Goal: Communication & Community: Participate in discussion

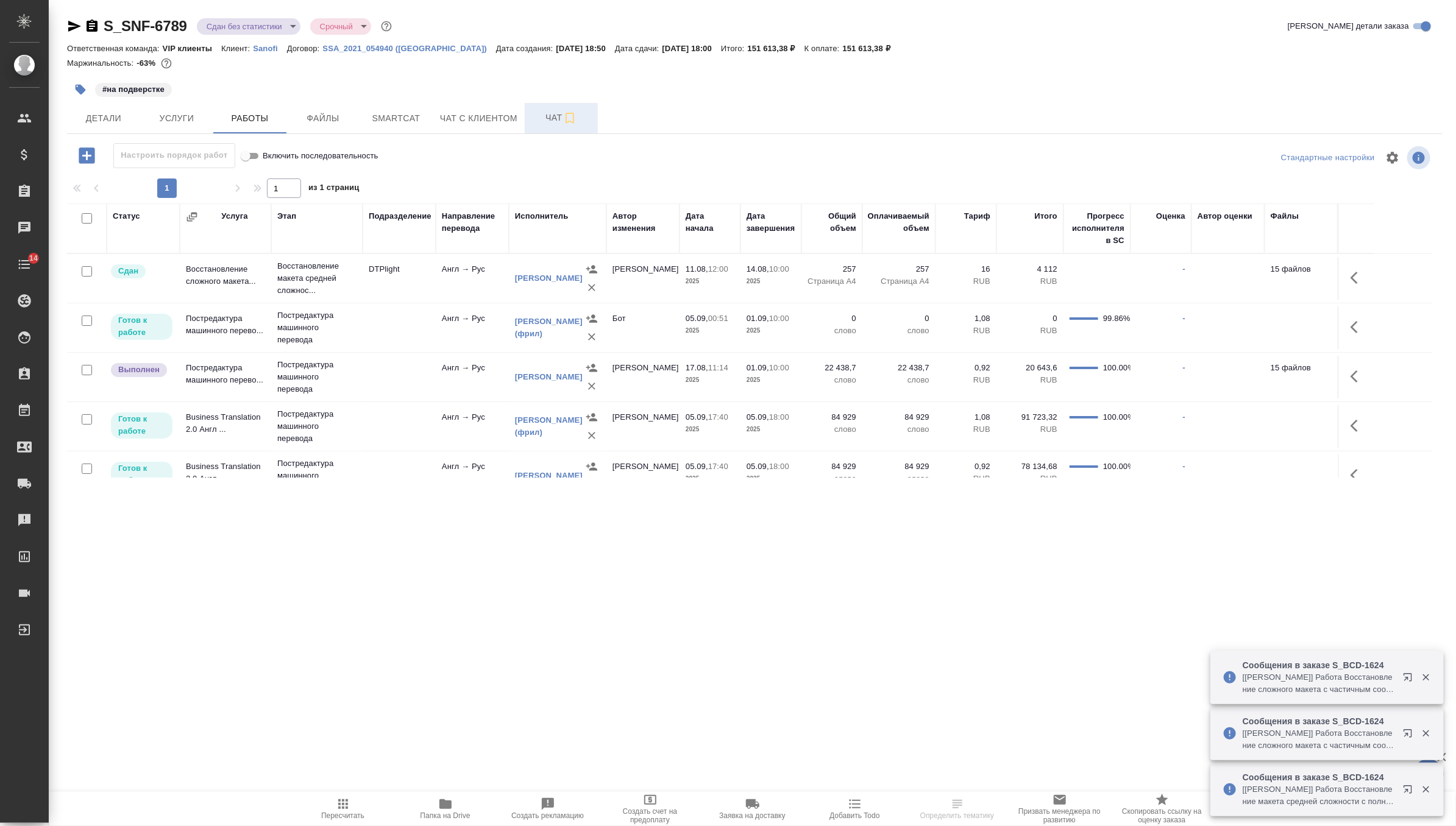
click at [549, 115] on span "Чат" at bounding box center [561, 118] width 58 height 15
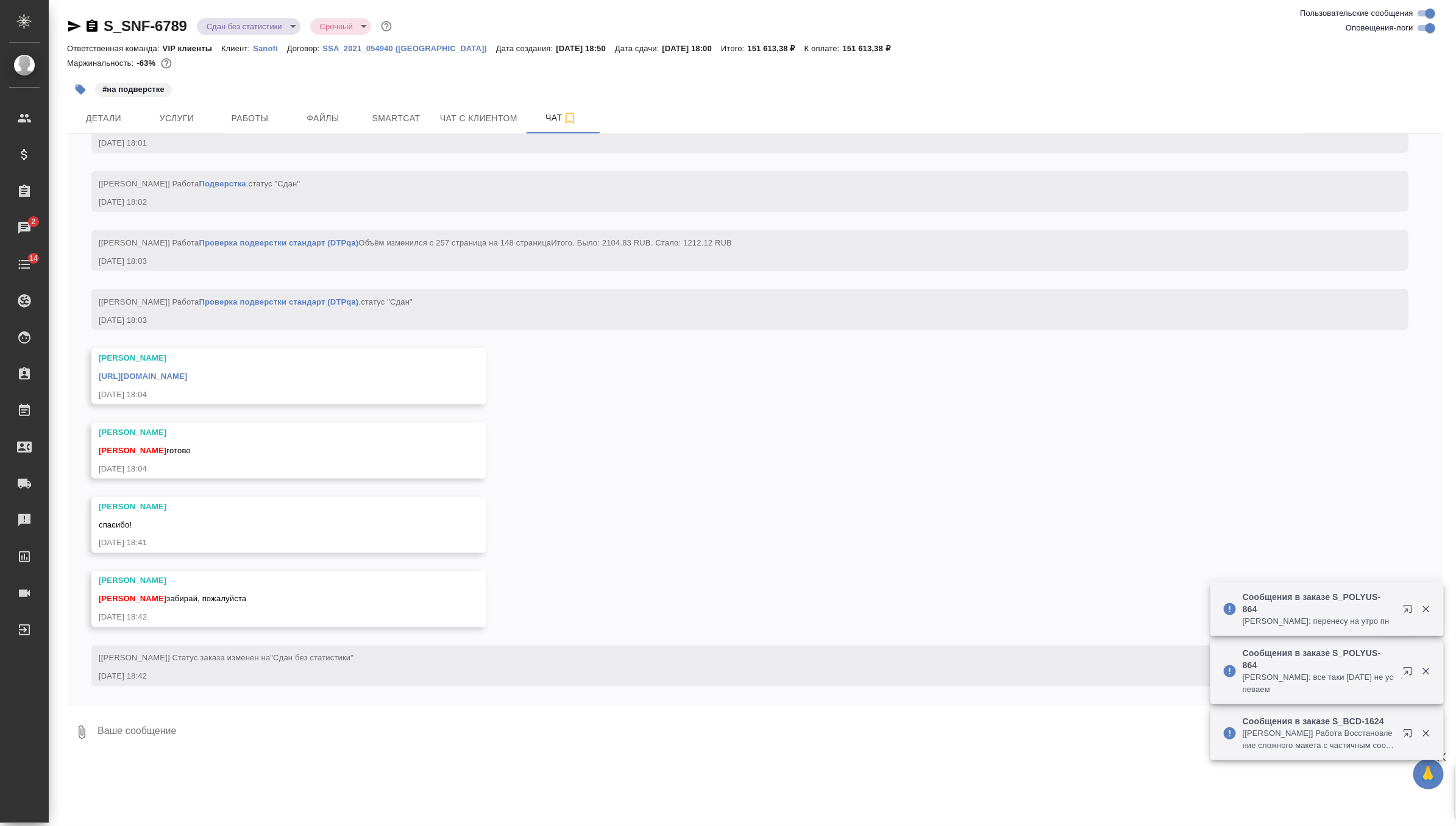
scroll to position [17026, 0]
click at [187, 381] on link "https://drive.awatera.com/apps/files/files/10065385?dir=/Shares/Sanofi/Orders/S…" at bounding box center [143, 376] width 89 height 9
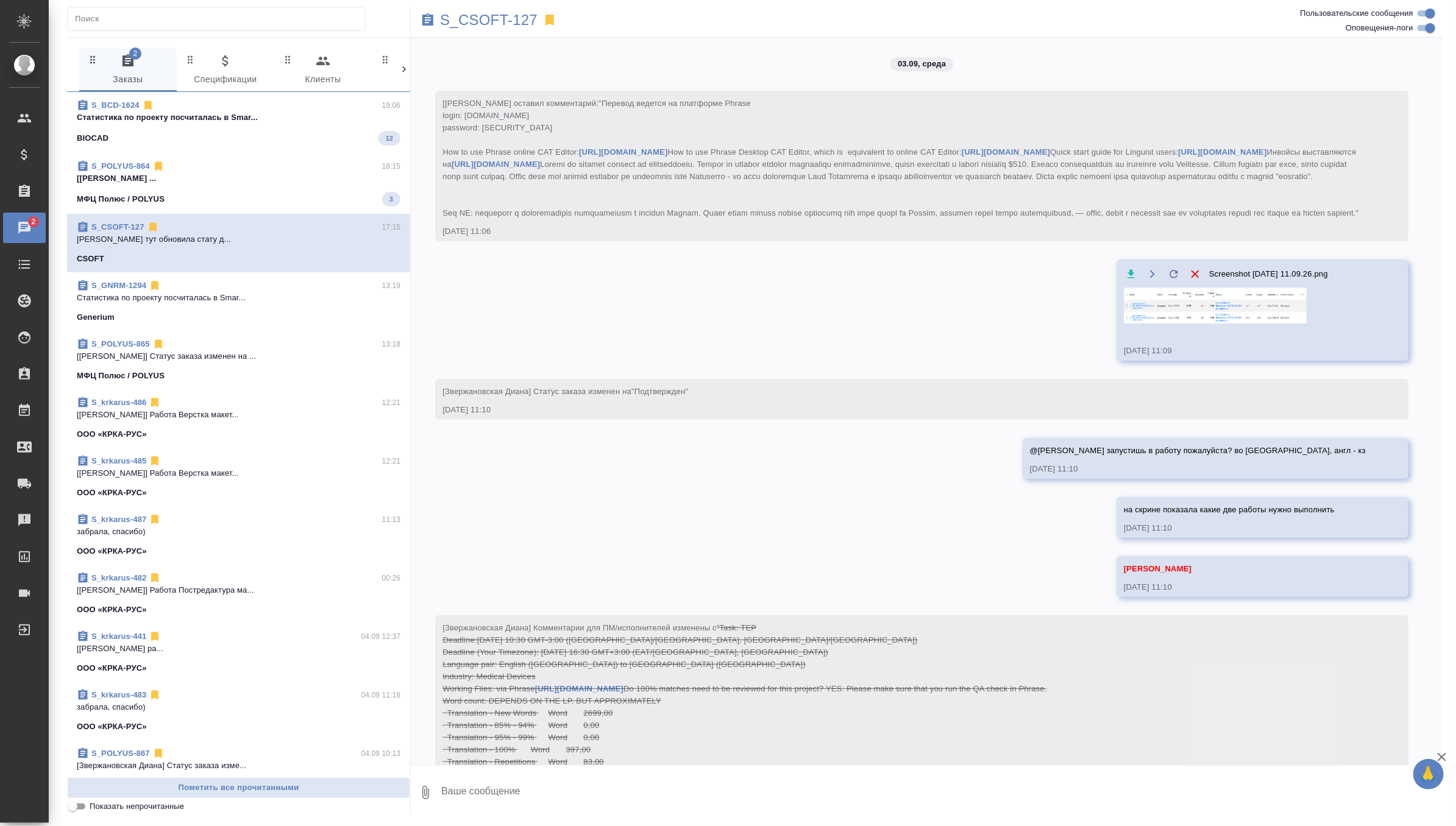
scroll to position [4611, 0]
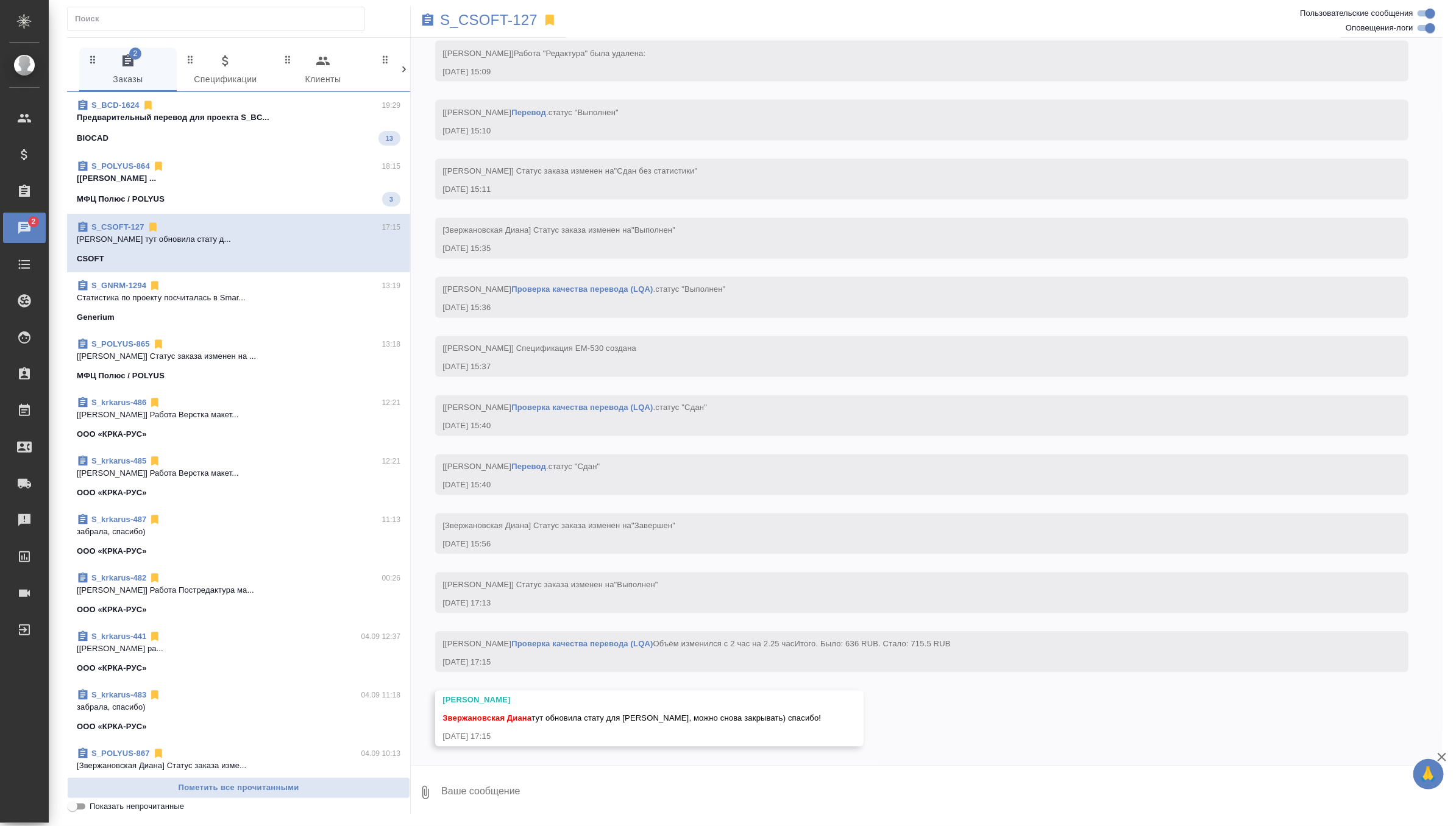
click at [233, 114] on p "Предварительный перевод для проекта S_BC..." at bounding box center [239, 118] width 324 height 12
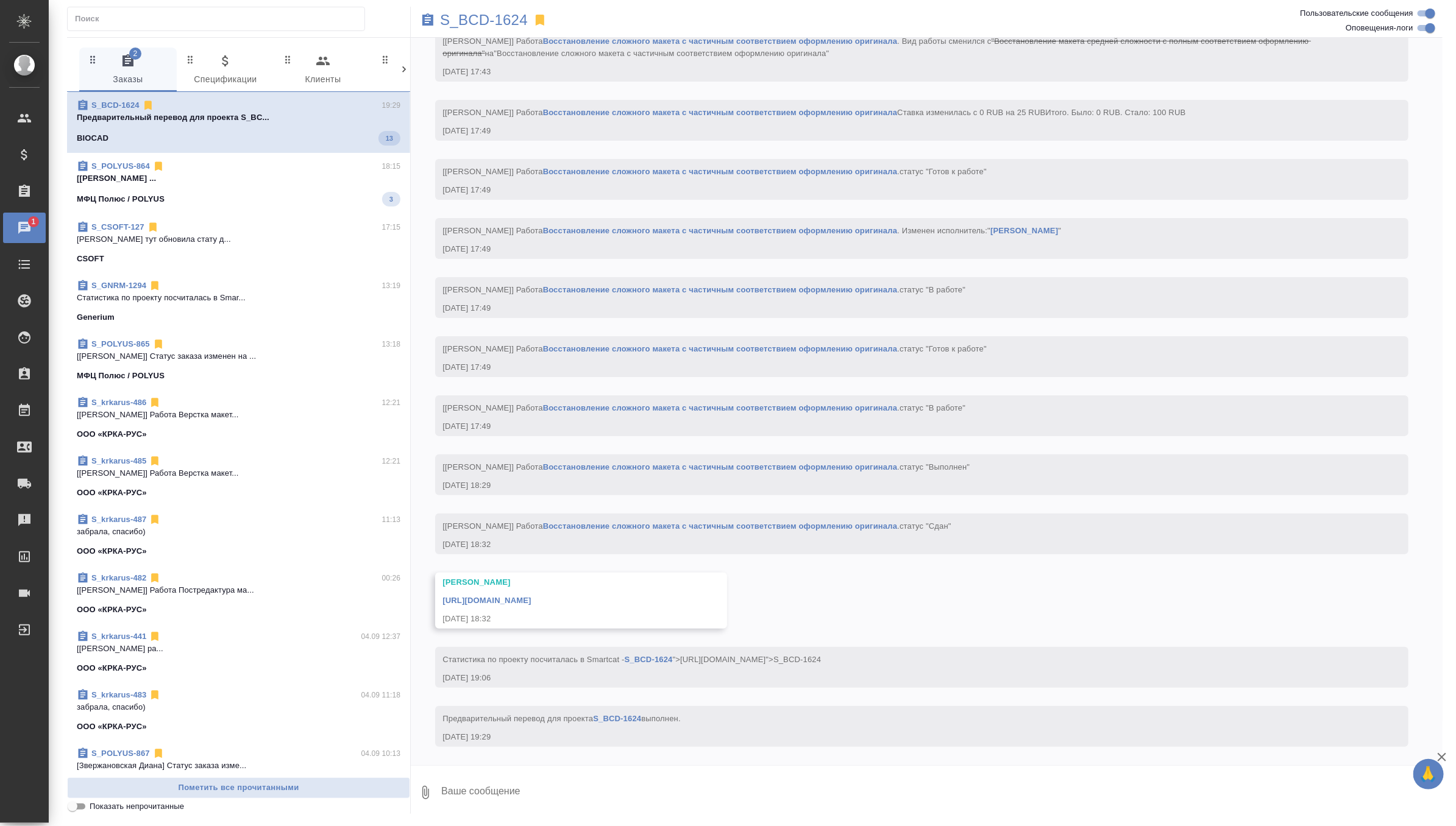
scroll to position [2973, 0]
click at [263, 175] on p "[[PERSON_NAME] ..." at bounding box center [239, 176] width 324 height 12
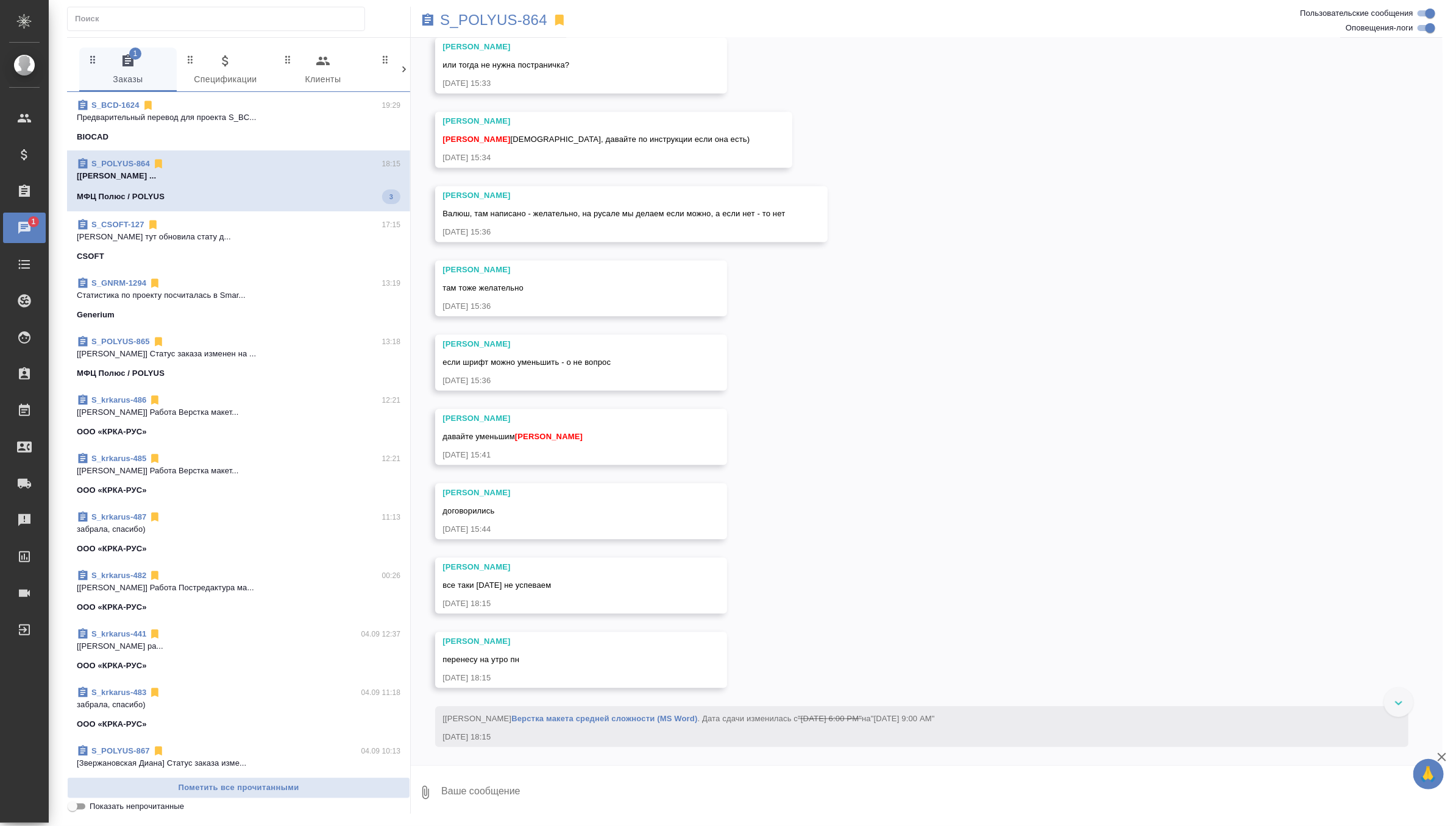
scroll to position [4538, 0]
